Goal: Contribute content: Add original content to the website for others to see

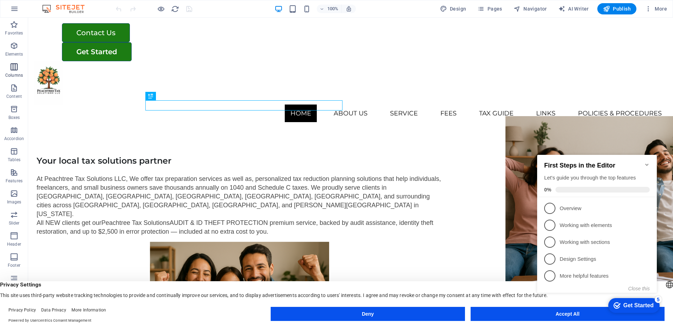
click at [11, 72] on span "Columns" at bounding box center [14, 71] width 28 height 17
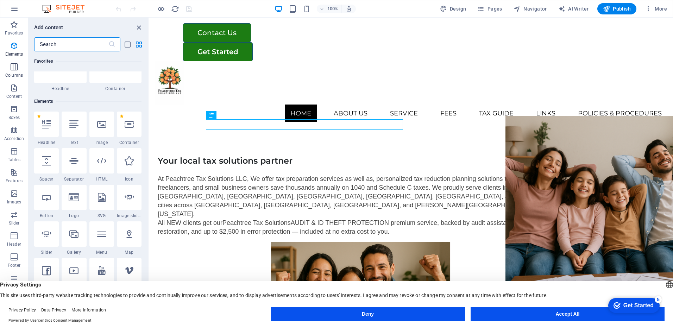
scroll to position [349, 0]
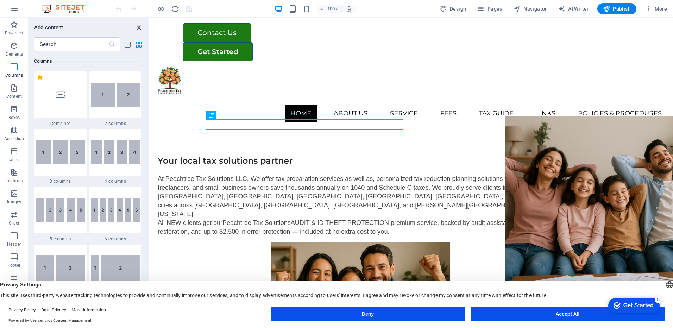
click at [138, 27] on icon "close panel" at bounding box center [139, 28] width 8 height 8
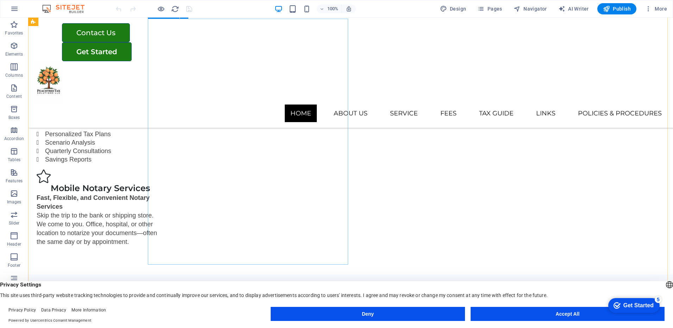
scroll to position [458, 0]
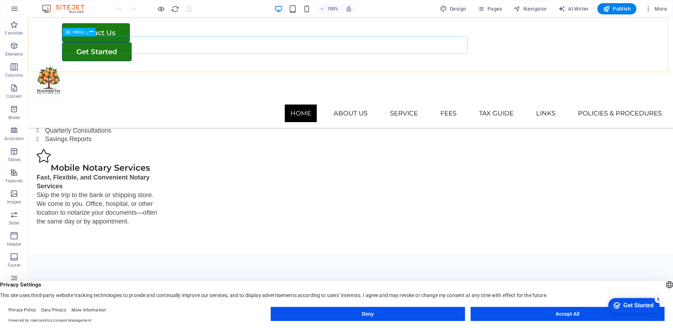
click at [401, 105] on nav "Home About us Service Tax Preparation Services Tax Reduction Planning Mobile No…" at bounding box center [351, 114] width 634 height 18
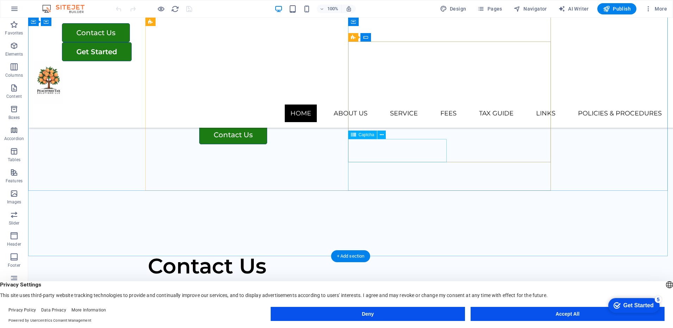
scroll to position [774, 0]
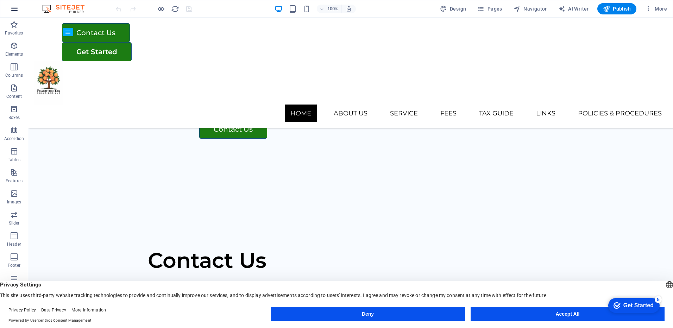
click at [15, 8] on icon "button" at bounding box center [14, 9] width 8 height 8
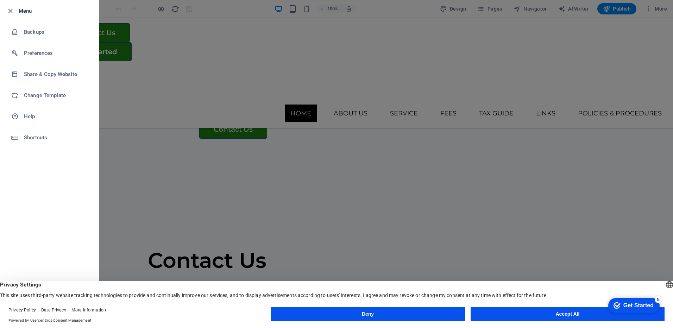
click at [235, 10] on div at bounding box center [336, 164] width 673 height 328
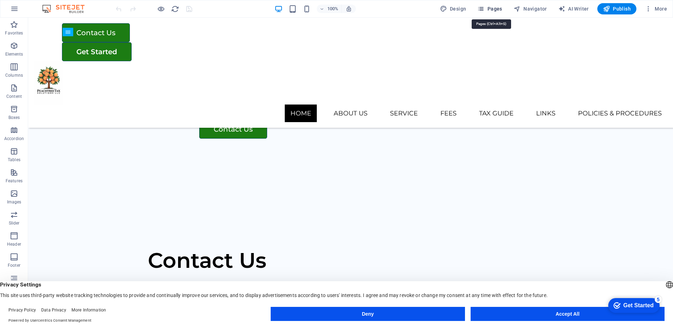
click at [491, 11] on span "Pages" at bounding box center [489, 8] width 25 height 7
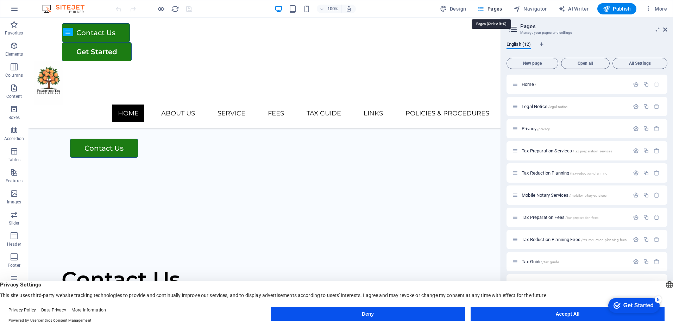
scroll to position [793, 0]
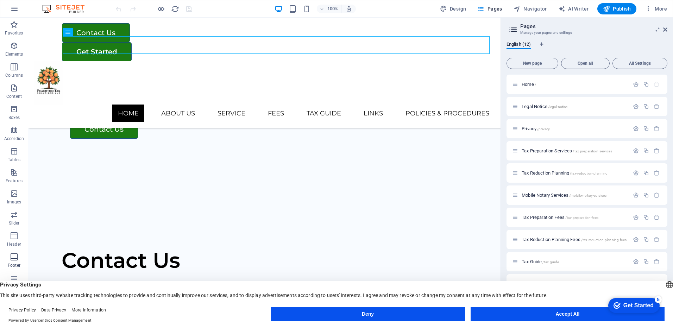
click at [10, 258] on icon "button" at bounding box center [14, 257] width 8 height 8
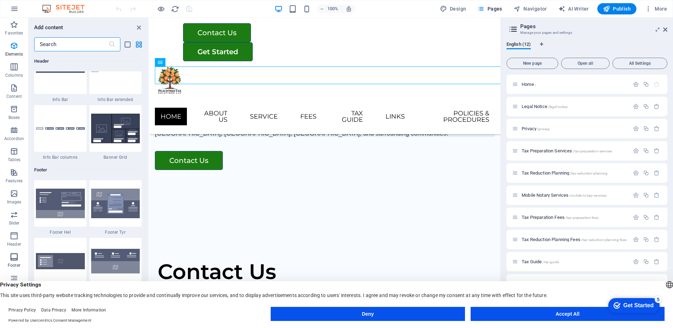
scroll to position [4661, 0]
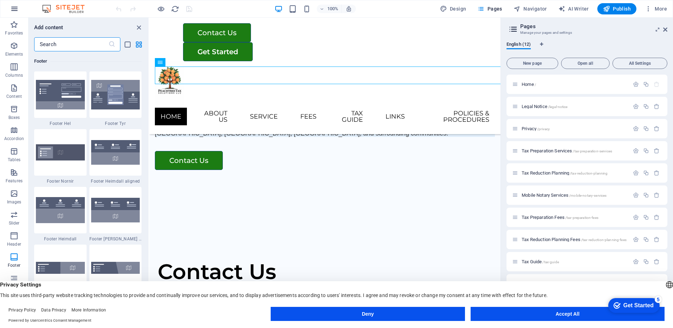
click at [14, 5] on icon "button" at bounding box center [14, 9] width 8 height 8
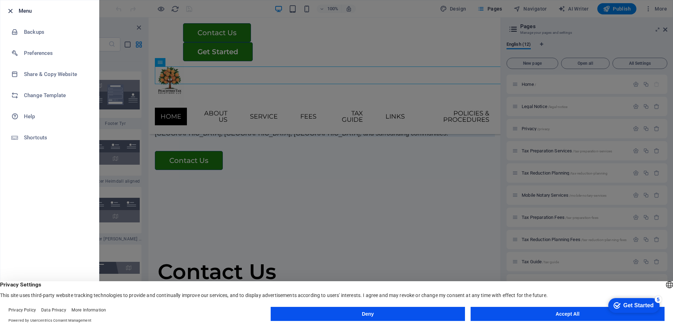
click at [9, 13] on icon "button" at bounding box center [10, 11] width 8 height 8
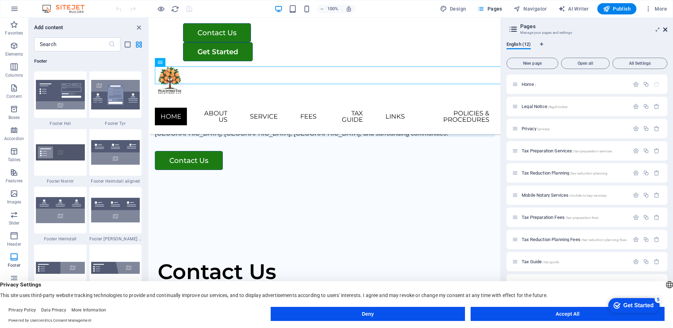
click at [665, 28] on icon at bounding box center [665, 30] width 4 height 6
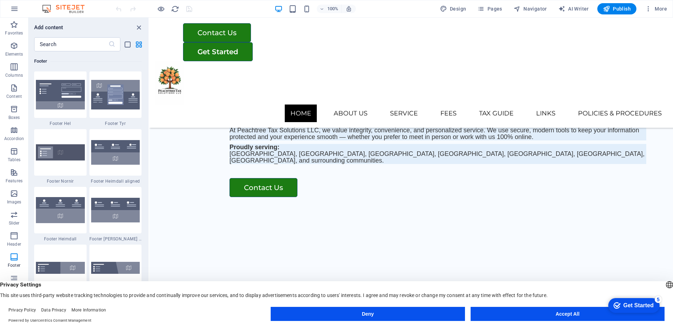
scroll to position [793, 0]
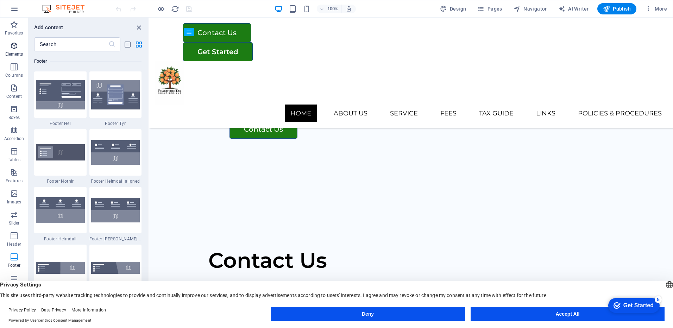
click at [16, 48] on icon "button" at bounding box center [14, 46] width 8 height 8
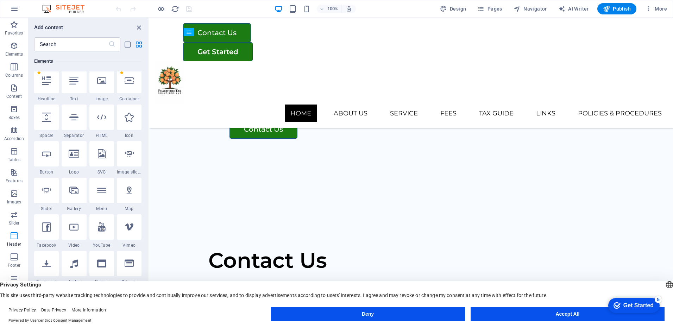
scroll to position [75, 0]
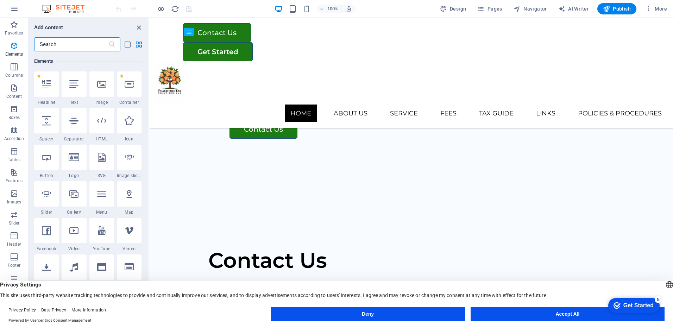
click at [54, 48] on input "text" at bounding box center [71, 44] width 74 height 14
type input "face"
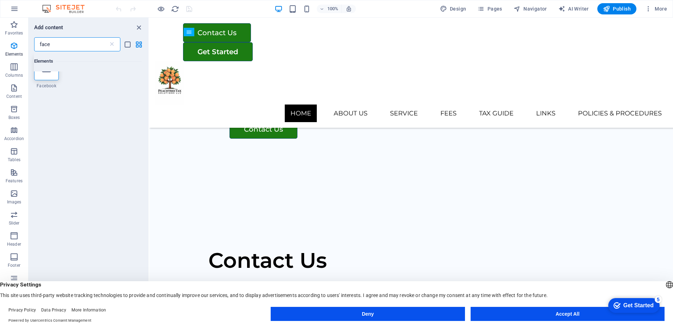
scroll to position [0, 0]
drag, startPoint x: 51, startPoint y: 45, endPoint x: 27, endPoint y: 44, distance: 23.6
click at [27, 44] on div "Favorites Elements Columns Content Boxes Accordion Tables Features Images Slide…" at bounding box center [74, 167] width 149 height 299
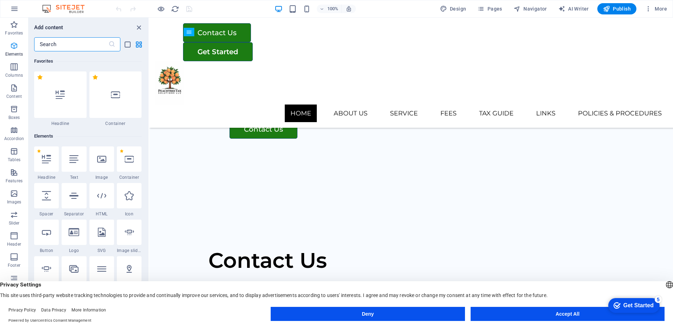
type input "x"
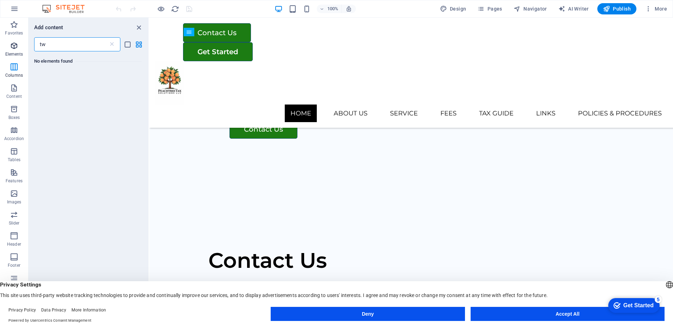
type input "t"
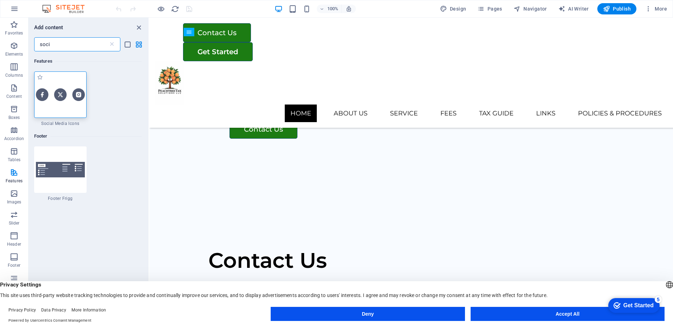
type input "soci"
click at [49, 89] on img at bounding box center [60, 94] width 49 height 12
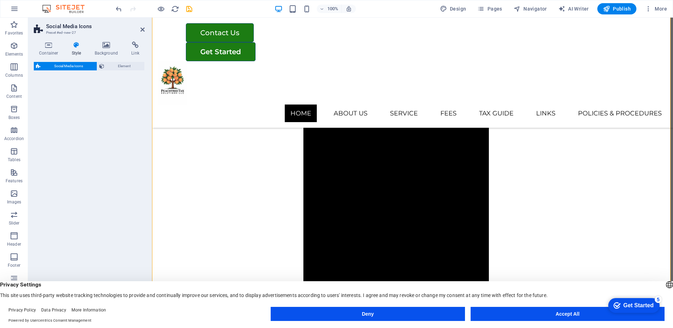
select select "rem"
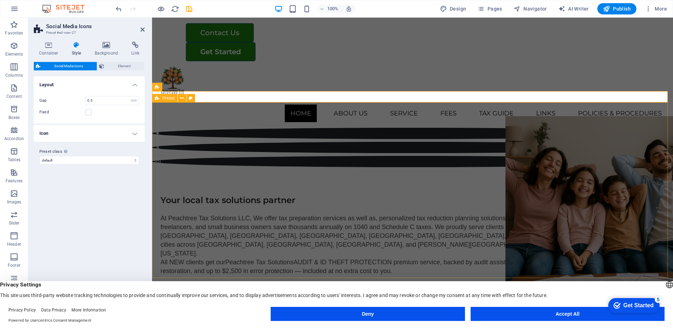
click at [358, 167] on div "Your local tax solutions partner At Peachtree Tax Solutions LLC, We offer tax p…" at bounding box center [412, 323] width 521 height 312
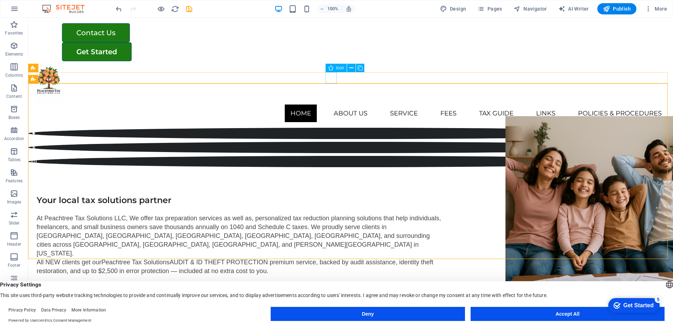
click at [332, 128] on figure at bounding box center [350, 133] width 645 height 11
click at [369, 69] on icon at bounding box center [369, 67] width 4 height 7
click at [331, 128] on figure at bounding box center [350, 133] width 645 height 11
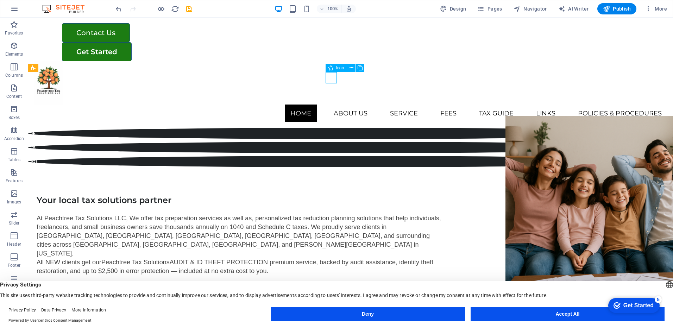
click at [331, 128] on figure at bounding box center [350, 133] width 645 height 11
select select "xMidYMid"
click at [352, 68] on icon at bounding box center [352, 67] width 4 height 7
click at [331, 128] on figure at bounding box center [350, 133] width 645 height 11
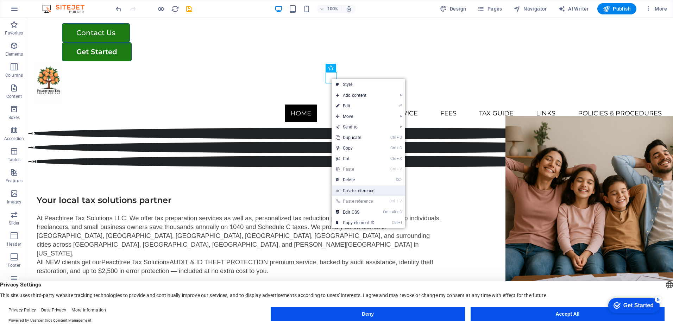
click at [362, 190] on link "Create reference" at bounding box center [369, 191] width 74 height 11
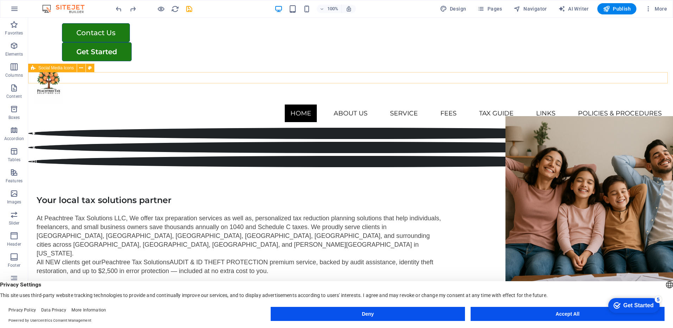
click at [315, 128] on div at bounding box center [350, 147] width 645 height 39
click at [80, 68] on icon at bounding box center [81, 67] width 4 height 7
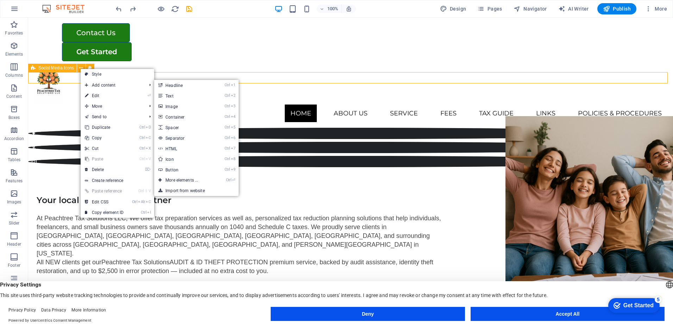
click at [51, 67] on span "Social Media Icons" at bounding box center [56, 68] width 36 height 4
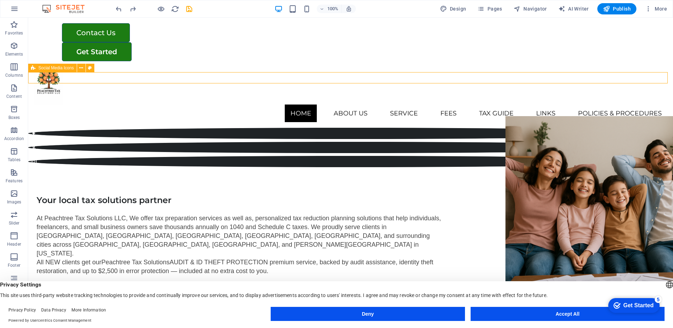
click at [51, 67] on span "Social Media Icons" at bounding box center [56, 68] width 36 height 4
select select "rem"
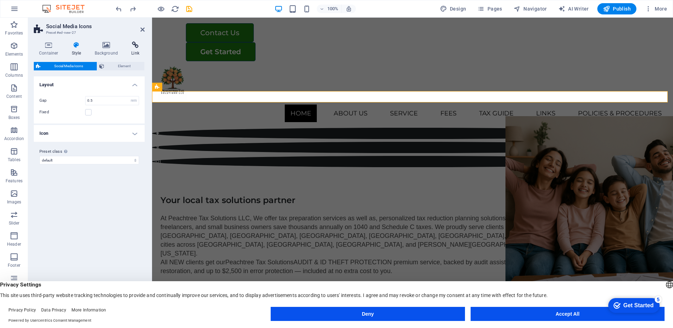
click at [131, 48] on icon at bounding box center [135, 45] width 19 height 7
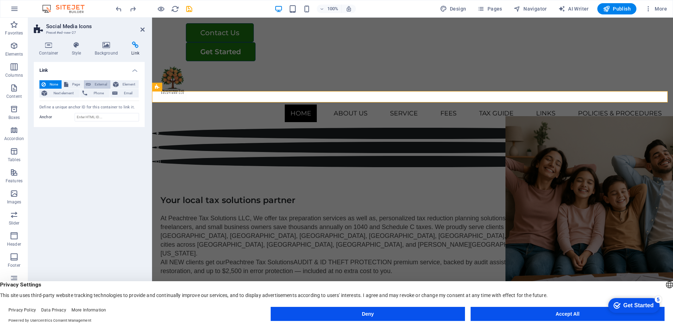
click at [96, 83] on span "External" at bounding box center [100, 84] width 15 height 8
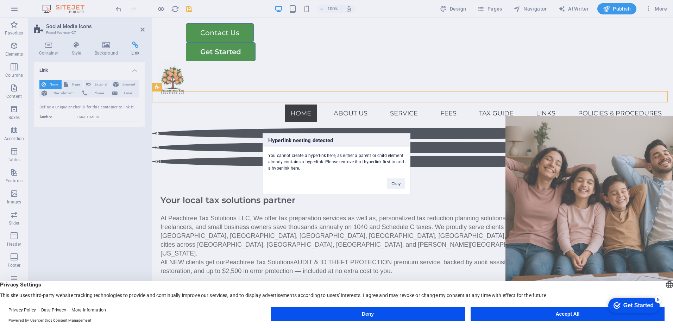
click at [143, 30] on div "Hyperlink nesting detected You cannot create a hyperlink here, as either a pare…" at bounding box center [336, 164] width 673 height 328
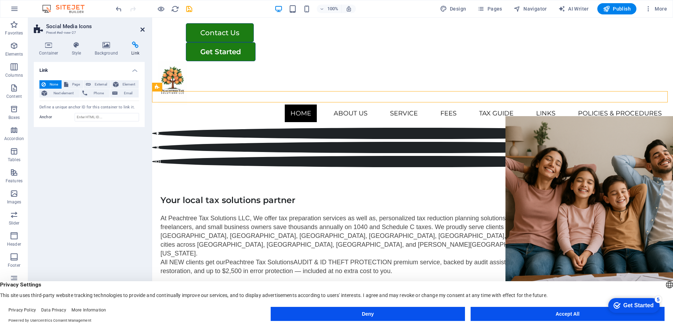
click at [143, 30] on icon at bounding box center [142, 30] width 4 height 6
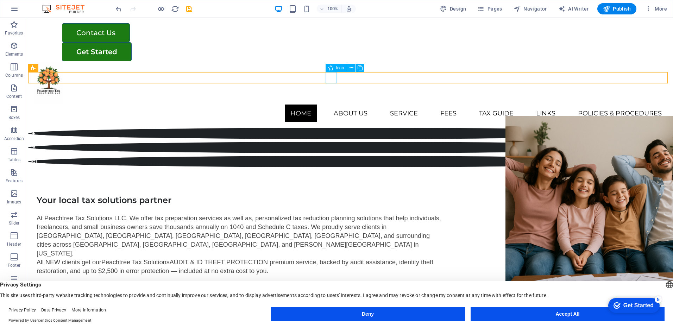
click at [330, 128] on figure at bounding box center [350, 133] width 645 height 11
click at [352, 68] on icon at bounding box center [352, 67] width 4 height 7
click at [250, 62] on div "Contact Us Get Started Home About us Service Tax Preparation Services Tax Reduc…" at bounding box center [350, 73] width 645 height 110
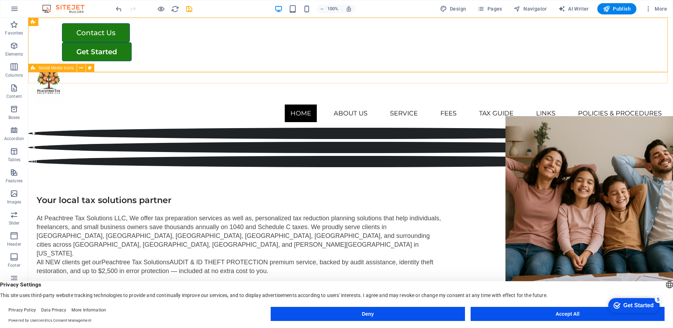
click at [314, 128] on div at bounding box center [350, 147] width 645 height 39
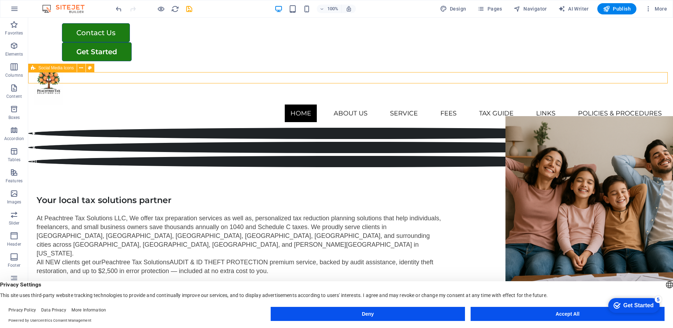
click at [61, 68] on span "Social Media Icons" at bounding box center [56, 68] width 36 height 4
click at [61, 67] on span "Social Media Icons" at bounding box center [56, 68] width 36 height 4
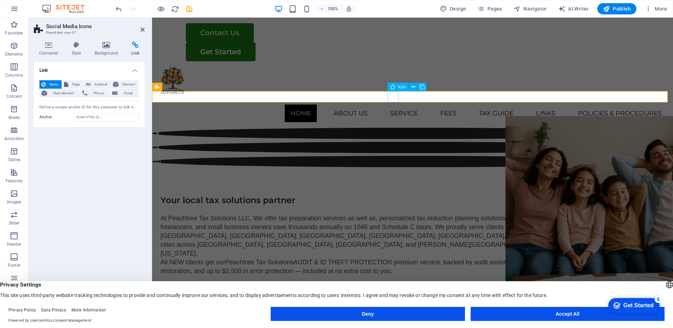
click at [392, 128] on figure at bounding box center [412, 133] width 521 height 11
click at [395, 128] on figure at bounding box center [412, 133] width 521 height 11
select select "xMidYMid"
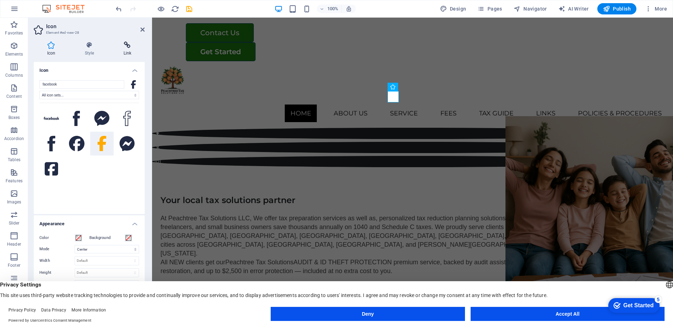
click at [126, 51] on h4 "Link" at bounding box center [127, 49] width 35 height 15
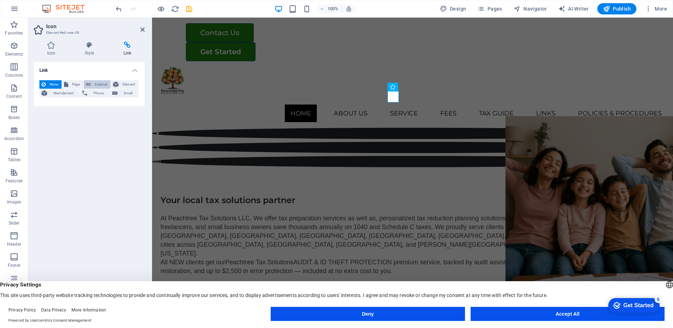
click at [94, 86] on span "External" at bounding box center [100, 84] width 15 height 8
select select "blank"
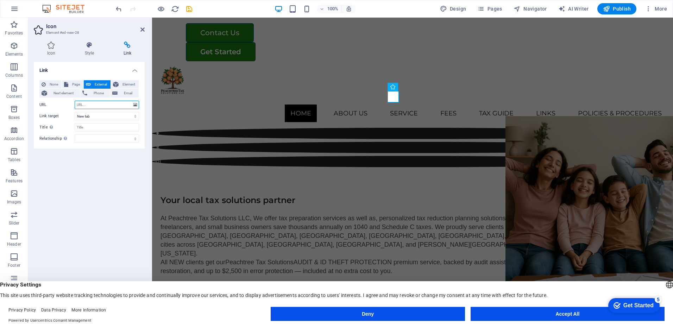
paste input "[URL][DOMAIN_NAME]"
type input "[URL][DOMAIN_NAME]"
click at [112, 167] on div "Link None Page External Element Next element Phone Email Page Home Legal Notice…" at bounding box center [89, 186] width 111 height 249
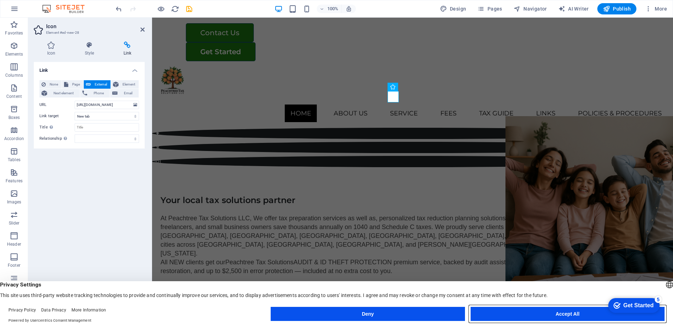
click at [495, 307] on button "Accept All" at bounding box center [568, 314] width 194 height 14
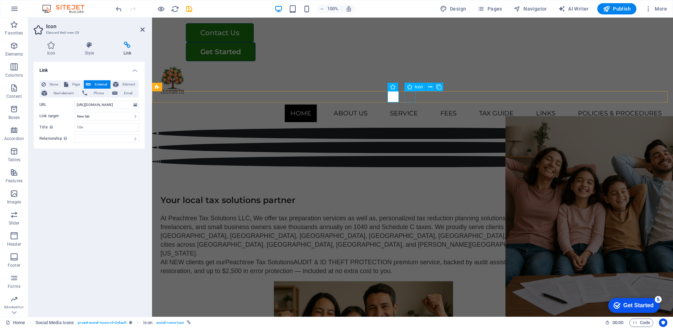
click at [411, 142] on figure at bounding box center [412, 147] width 521 height 11
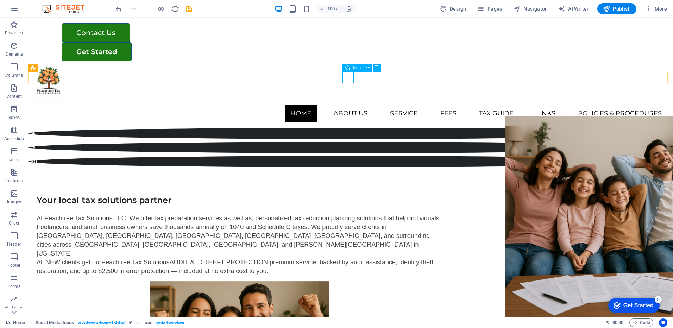
click at [348, 142] on figure at bounding box center [350, 147] width 645 height 11
select select "xMidYMid"
select select "px"
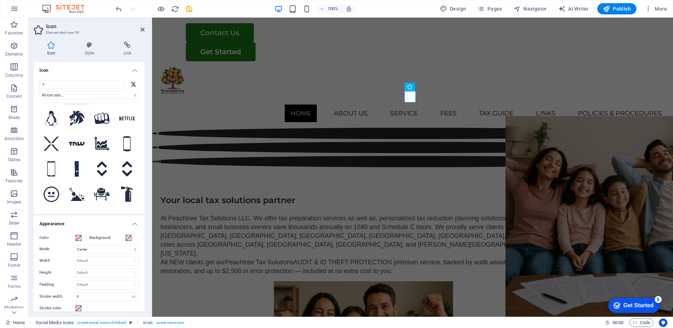
scroll to position [211, 0]
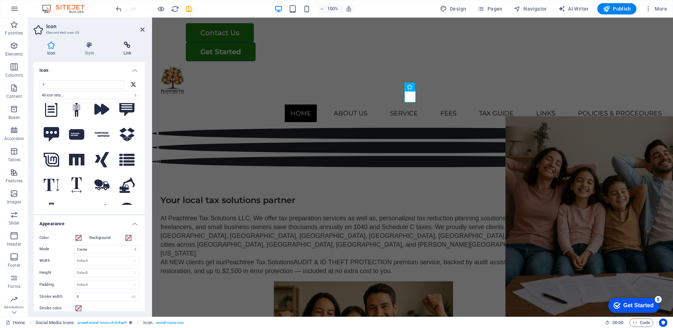
click at [126, 47] on icon at bounding box center [127, 45] width 35 height 7
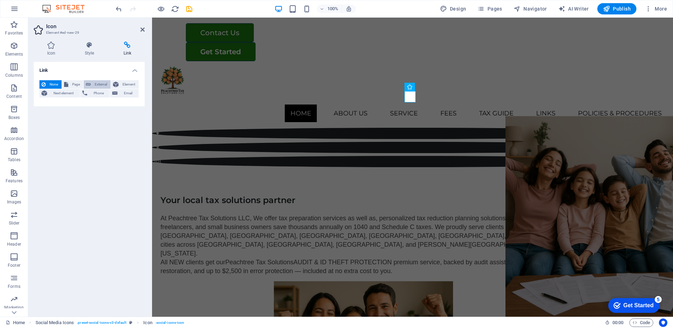
click at [95, 85] on span "External" at bounding box center [100, 84] width 15 height 8
select select "blank"
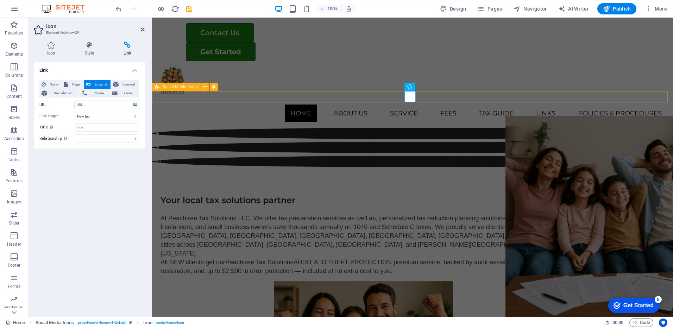
paste input "[URL][DOMAIN_NAME]"
type input "[URL][DOMAIN_NAME]"
click at [124, 189] on div "Link None Page External Element Next element Phone Email Page Home Legal Notice…" at bounding box center [89, 186] width 111 height 249
click at [621, 10] on span "Publish" at bounding box center [617, 8] width 28 height 7
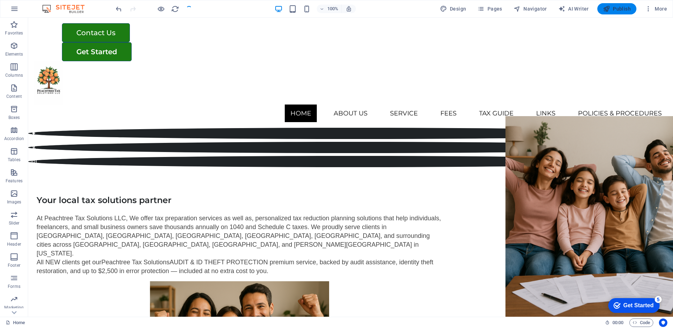
click at [621, 8] on span "Publish" at bounding box center [617, 8] width 28 height 7
click at [622, 6] on span "Publish" at bounding box center [617, 8] width 28 height 7
click at [556, 69] on div "Contact Us Get Started Home About us Service Tax Preparation Services Tax Reduc…" at bounding box center [350, 73] width 645 height 110
